Goal: Information Seeking & Learning: Check status

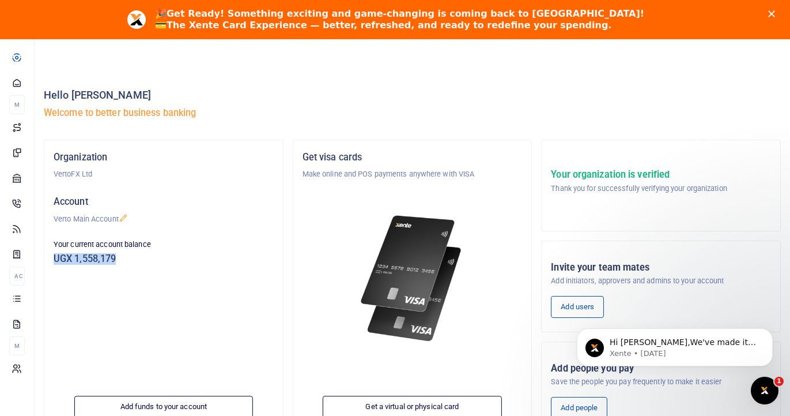
drag, startPoint x: 118, startPoint y: 257, endPoint x: 52, endPoint y: 258, distance: 65.1
click at [52, 258] on div "Your current account balance UGX 1,558,179" at bounding box center [163, 254] width 229 height 31
copy h5 "UGX 1,558,179"
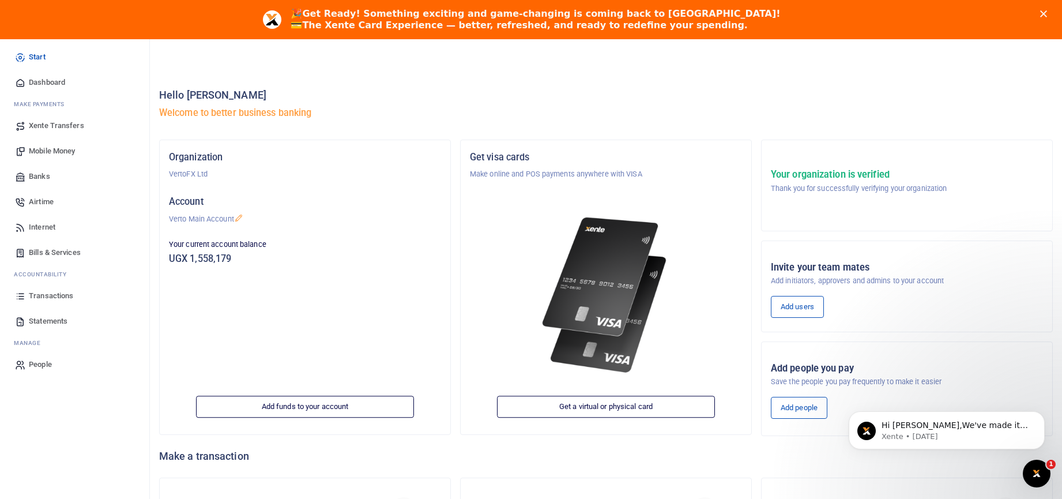
click at [54, 318] on span "Statements" at bounding box center [48, 321] width 39 height 12
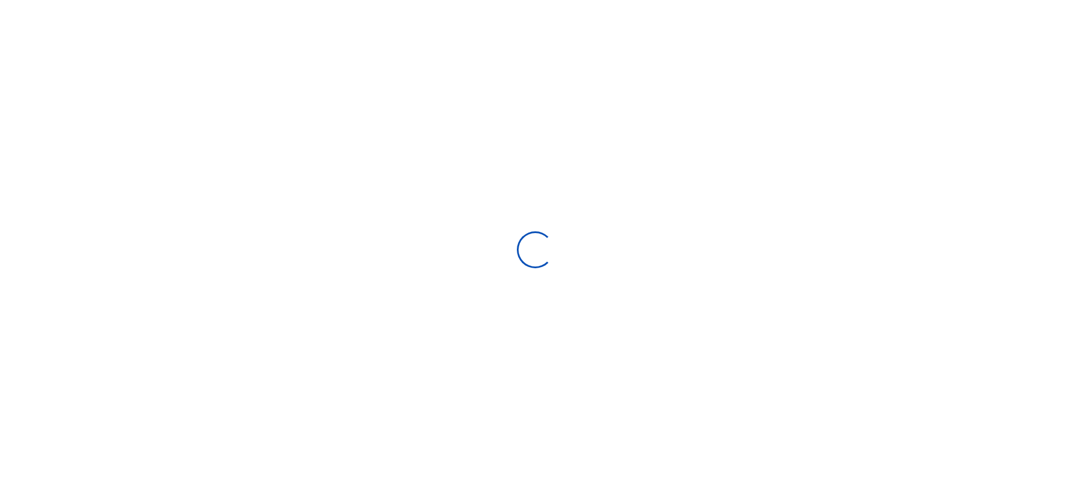
select select "ALL"
type input "[DATE] - [DATE]"
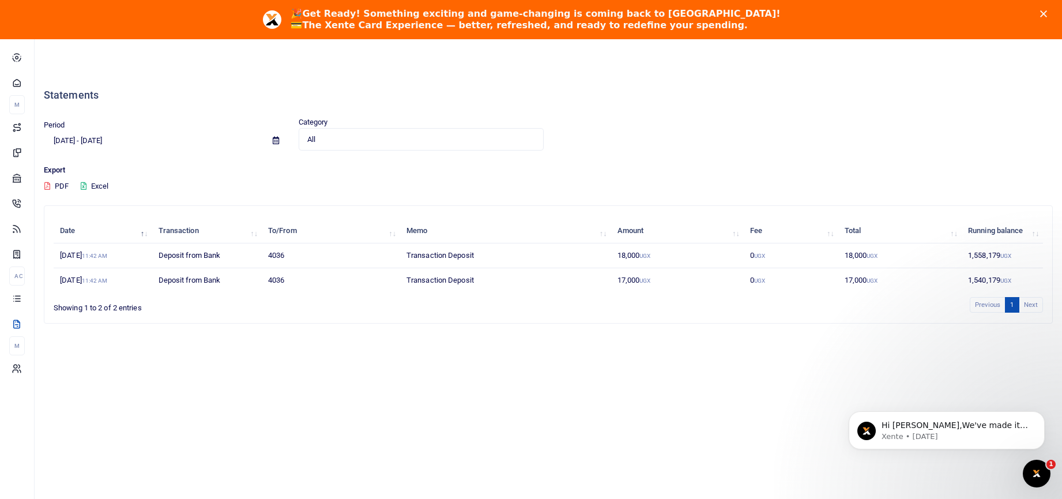
click at [1047, 13] on icon "Close" at bounding box center [1043, 13] width 7 height 7
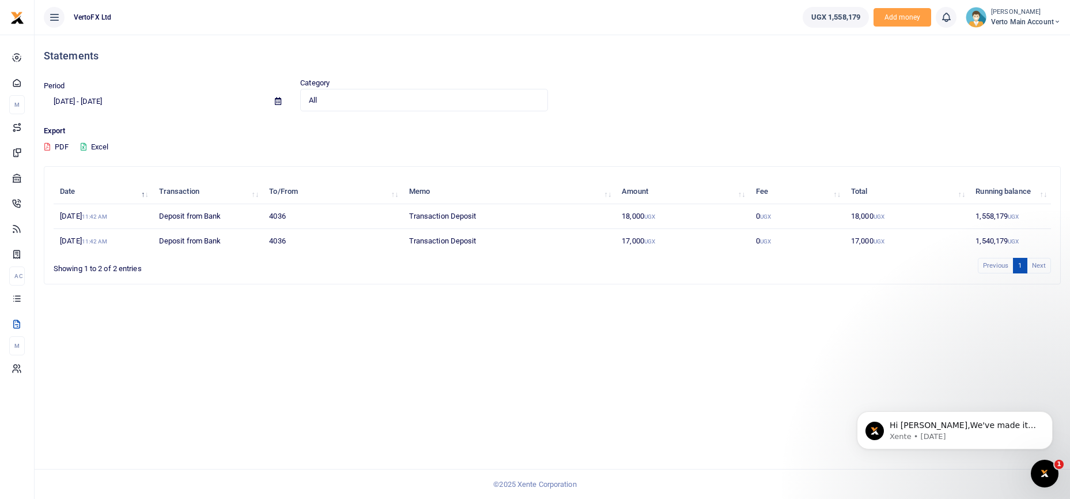
click at [829, 22] on span "UGX 1,558,179" at bounding box center [836, 18] width 49 height 12
click at [832, 18] on span "UGX 1,558,179" at bounding box center [836, 18] width 49 height 12
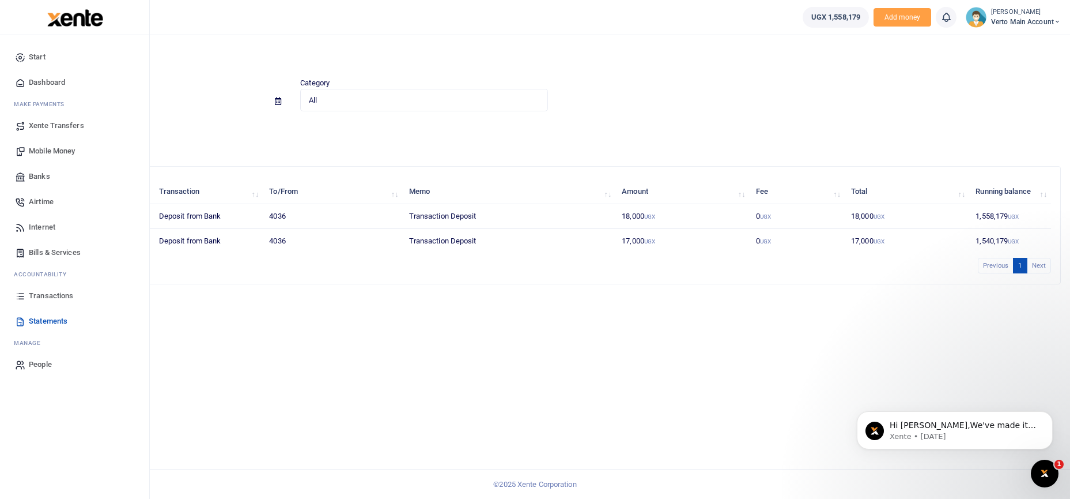
click at [74, 21] on img at bounding box center [75, 17] width 56 height 17
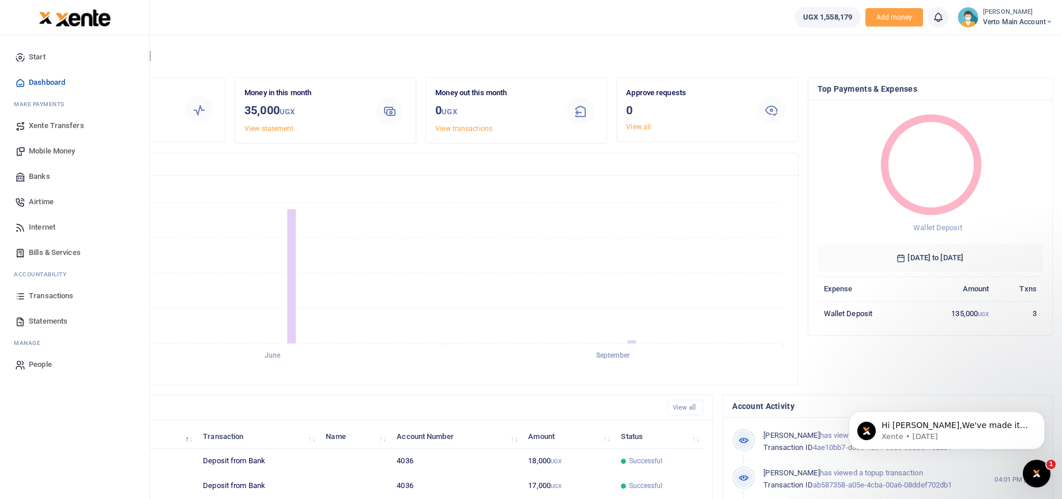
click at [17, 57] on icon at bounding box center [20, 57] width 10 height 10
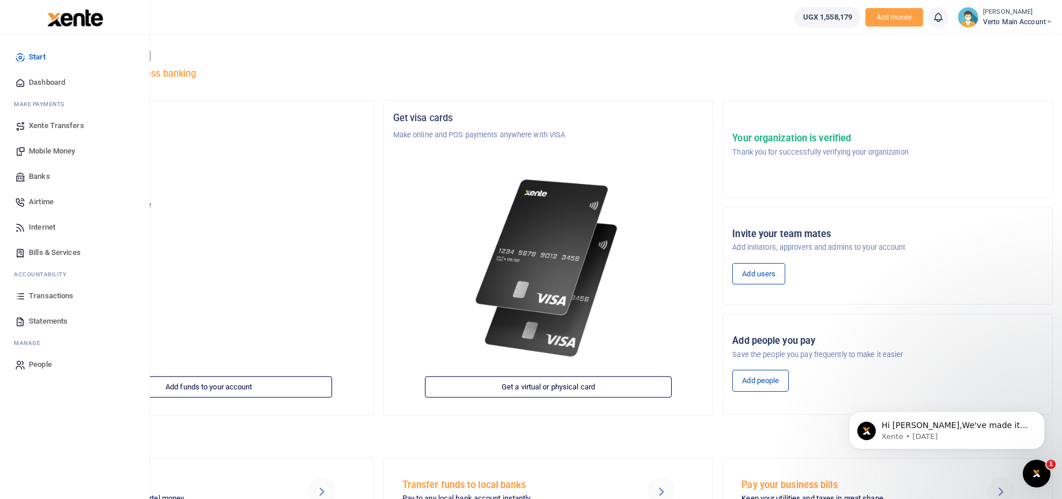
click at [50, 85] on span "Dashboard" at bounding box center [47, 83] width 36 height 12
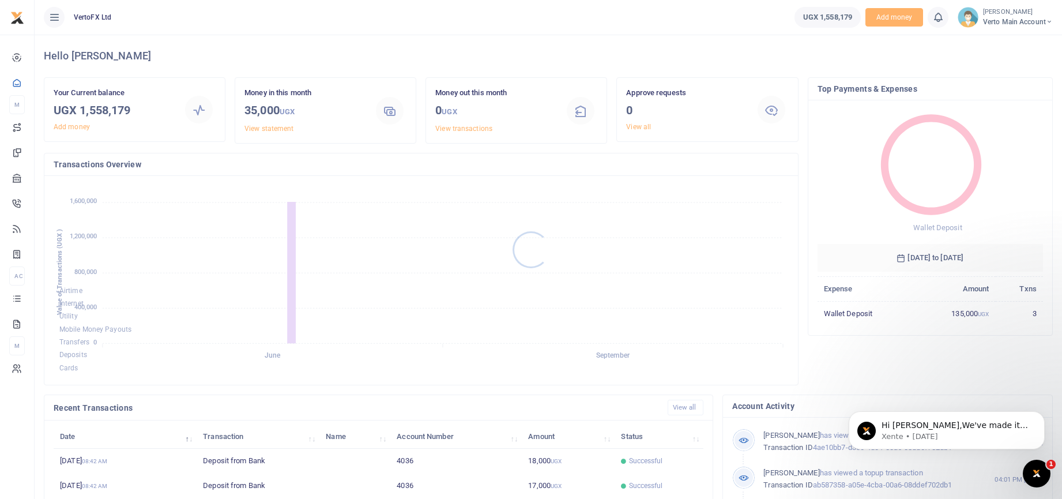
scroll to position [9, 9]
click at [319, 48] on div "Hello [PERSON_NAME]" at bounding box center [548, 56] width 1009 height 43
click at [832, 17] on span "UGX 1,558,179" at bounding box center [827, 18] width 49 height 12
click at [828, 17] on span "UGX 1,558,179" at bounding box center [827, 18] width 49 height 12
click at [1023, 18] on span "Verto Main Account" at bounding box center [1018, 22] width 70 height 10
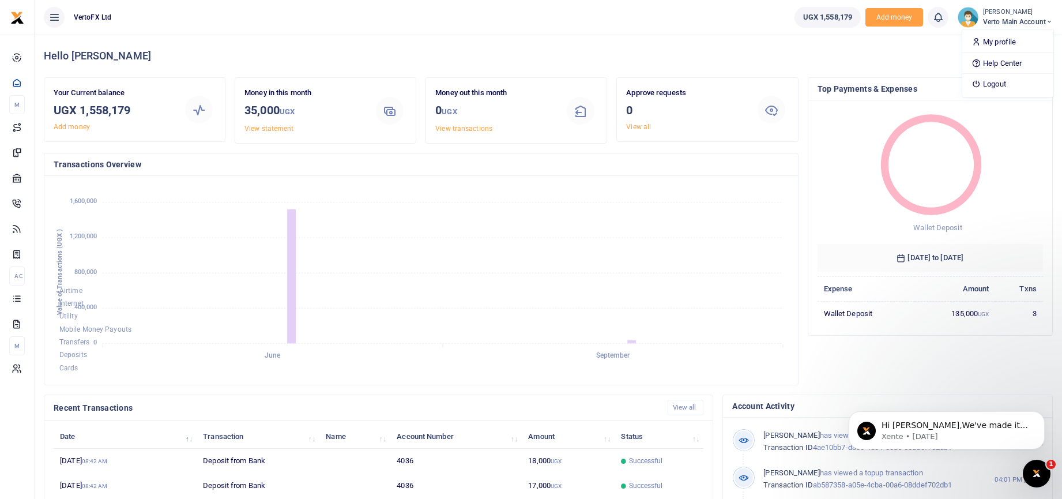
click at [815, 18] on span "UGX 1,558,179" at bounding box center [827, 18] width 49 height 12
click at [814, 18] on span "UGX 1,558,179" at bounding box center [827, 18] width 49 height 12
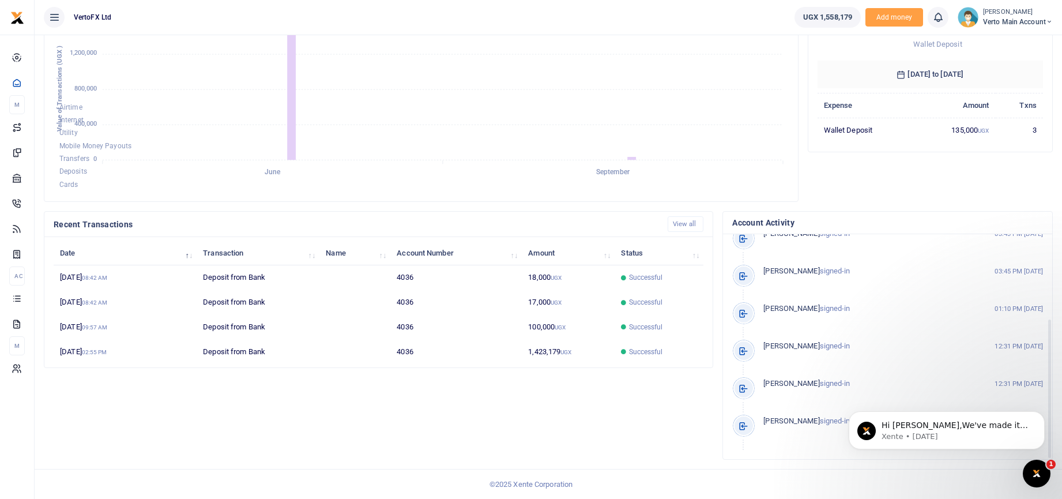
scroll to position [134, 0]
click at [933, 419] on body "Hi [PERSON_NAME],We've made it easier to get support! Use this chat to connect …" at bounding box center [946, 403] width 221 height 120
click at [1041, 411] on icon "Dismiss notification" at bounding box center [1041, 414] width 6 height 6
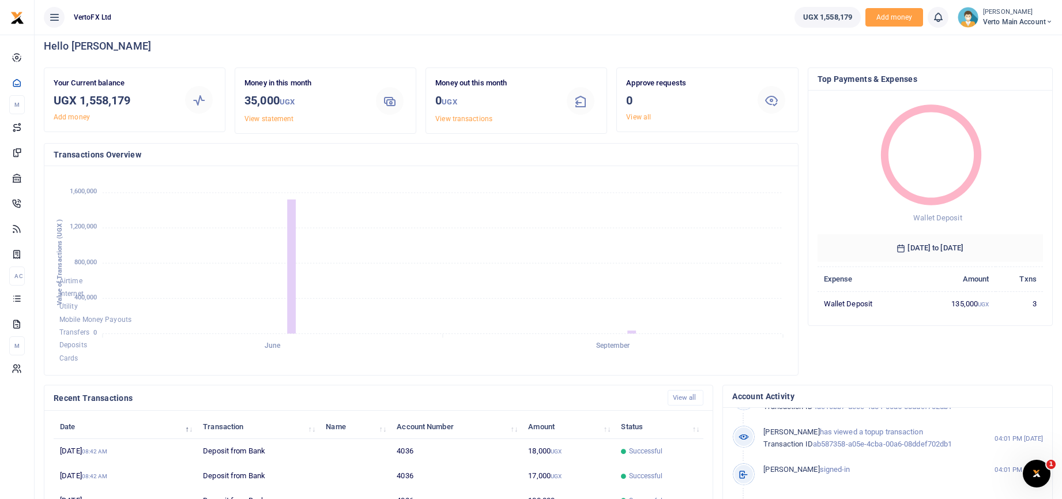
scroll to position [0, 0]
